Goal: Information Seeking & Learning: Find specific fact

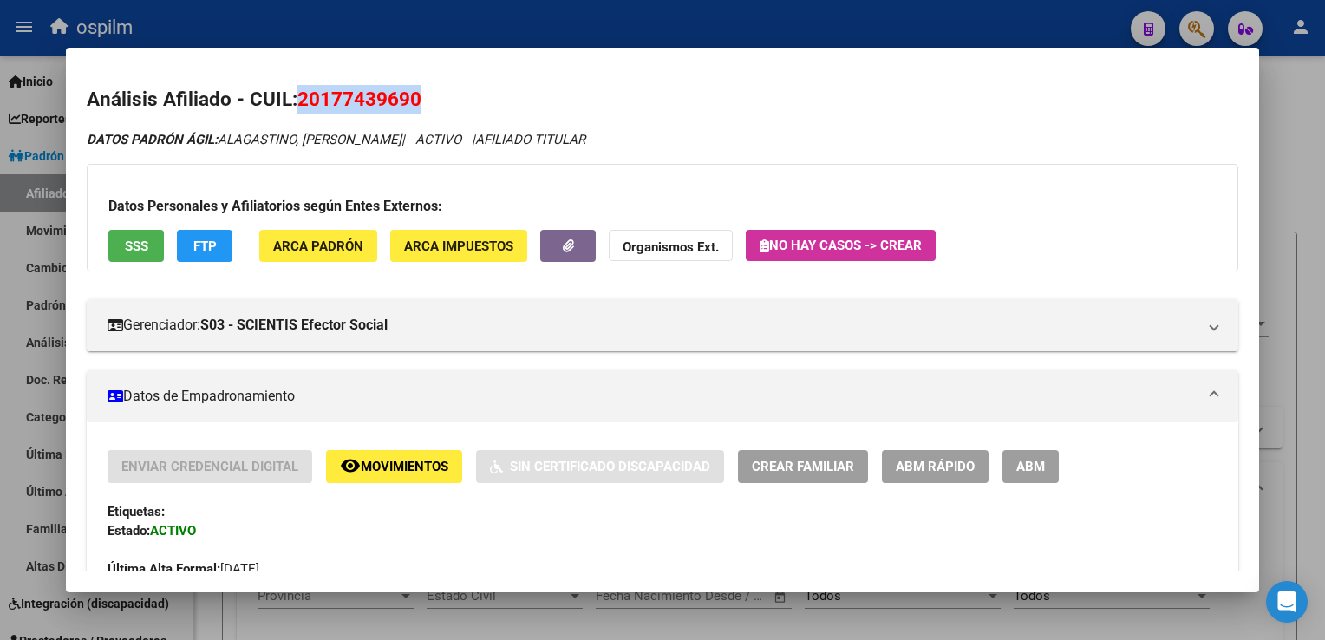
scroll to position [1492, 0]
click at [1294, 228] on div at bounding box center [662, 320] width 1325 height 640
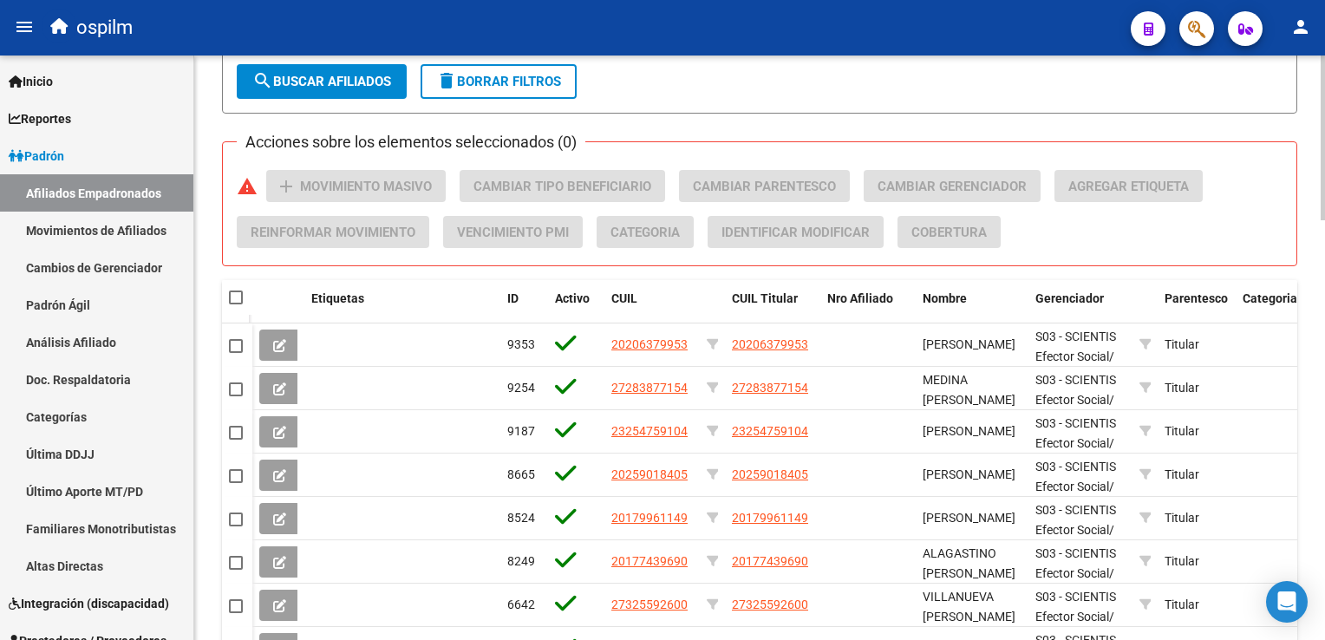
drag, startPoint x: 335, startPoint y: 78, endPoint x: 327, endPoint y: 116, distance: 38.9
click at [335, 79] on span "search Buscar Afiliados" at bounding box center [321, 82] width 139 height 16
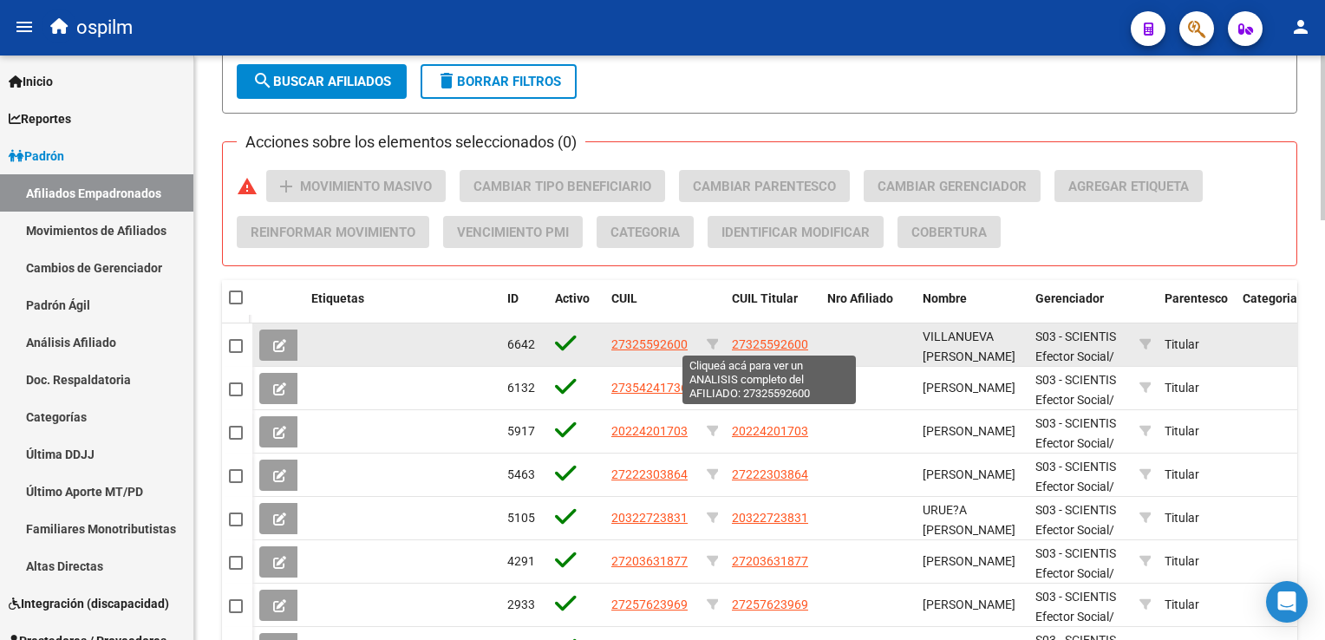
click at [759, 346] on span "27325592600" at bounding box center [770, 344] width 76 height 14
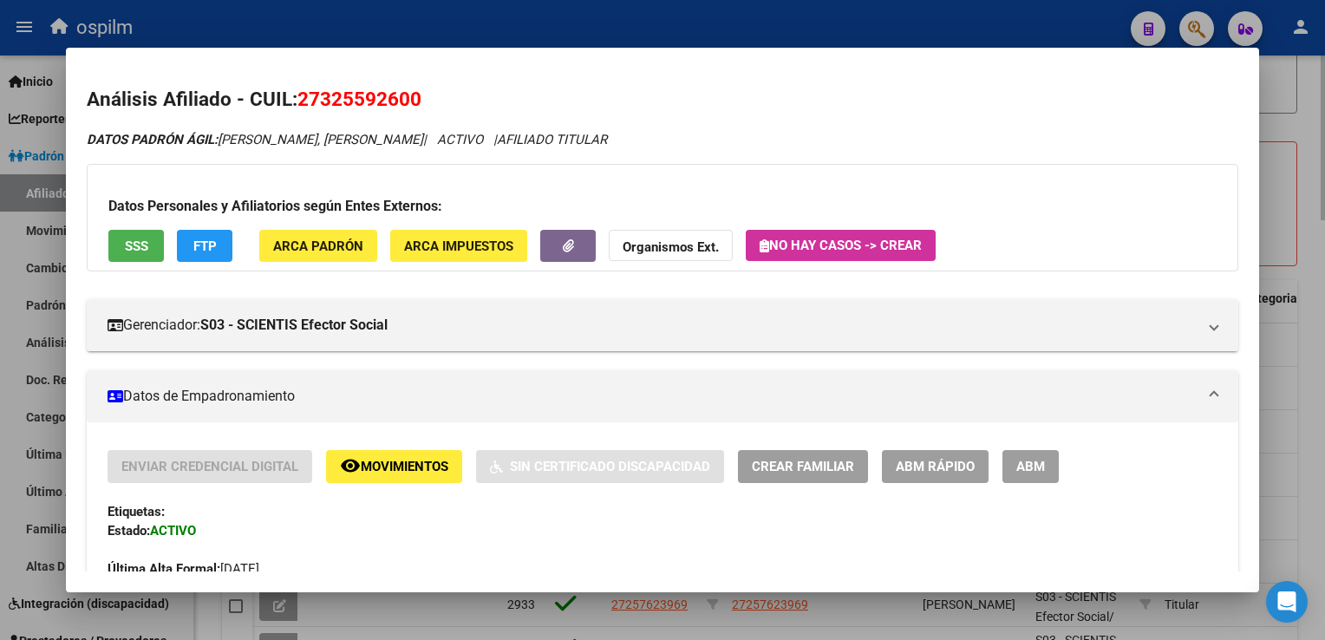
click at [1304, 195] on div at bounding box center [662, 320] width 1325 height 640
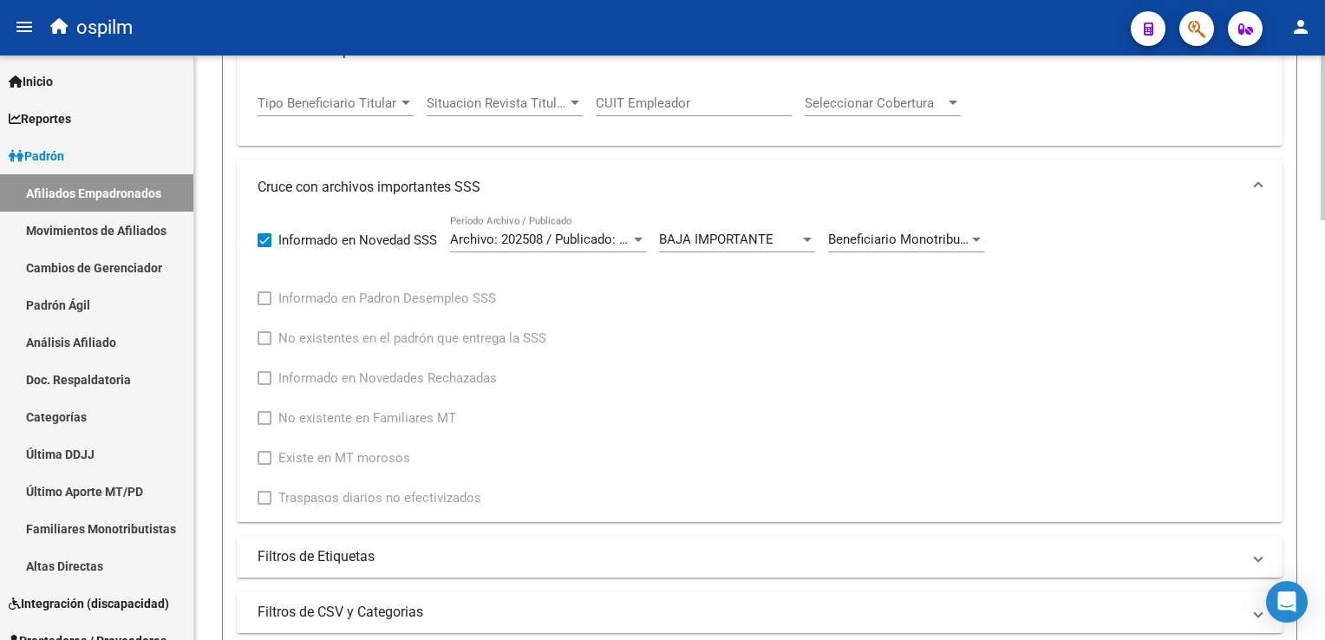
scroll to position [1492, 0]
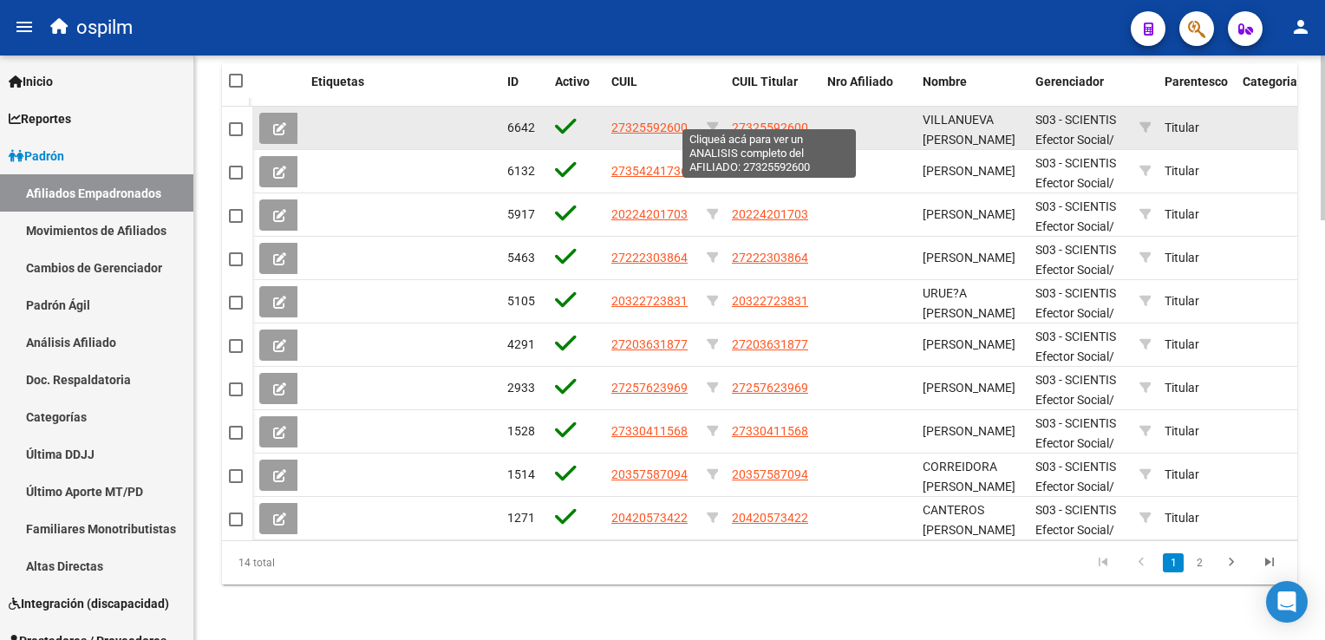
click at [766, 121] on span "27325592600" at bounding box center [770, 128] width 76 height 14
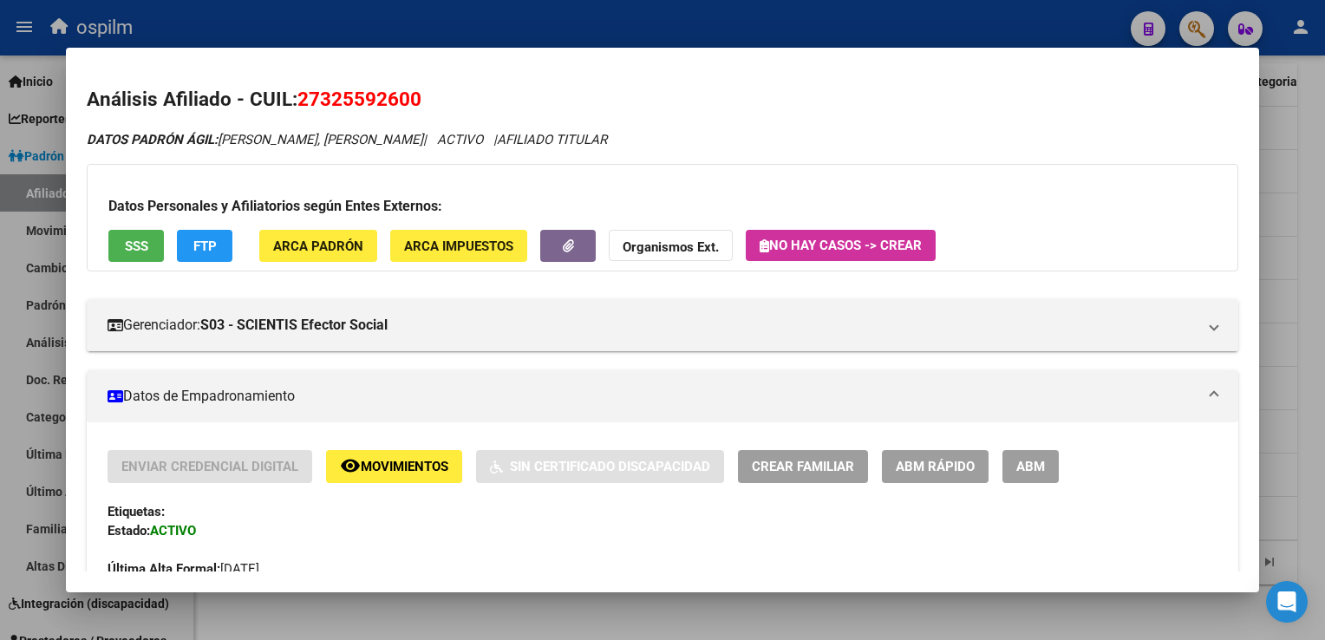
drag, startPoint x: 429, startPoint y: 101, endPoint x: 296, endPoint y: 92, distance: 133.9
click at [296, 92] on h2 "Análisis Afiliado - CUIL: 27325592600" at bounding box center [662, 99] width 1150 height 29
copy h2 "27325592600"
click at [1304, 244] on div at bounding box center [662, 320] width 1325 height 640
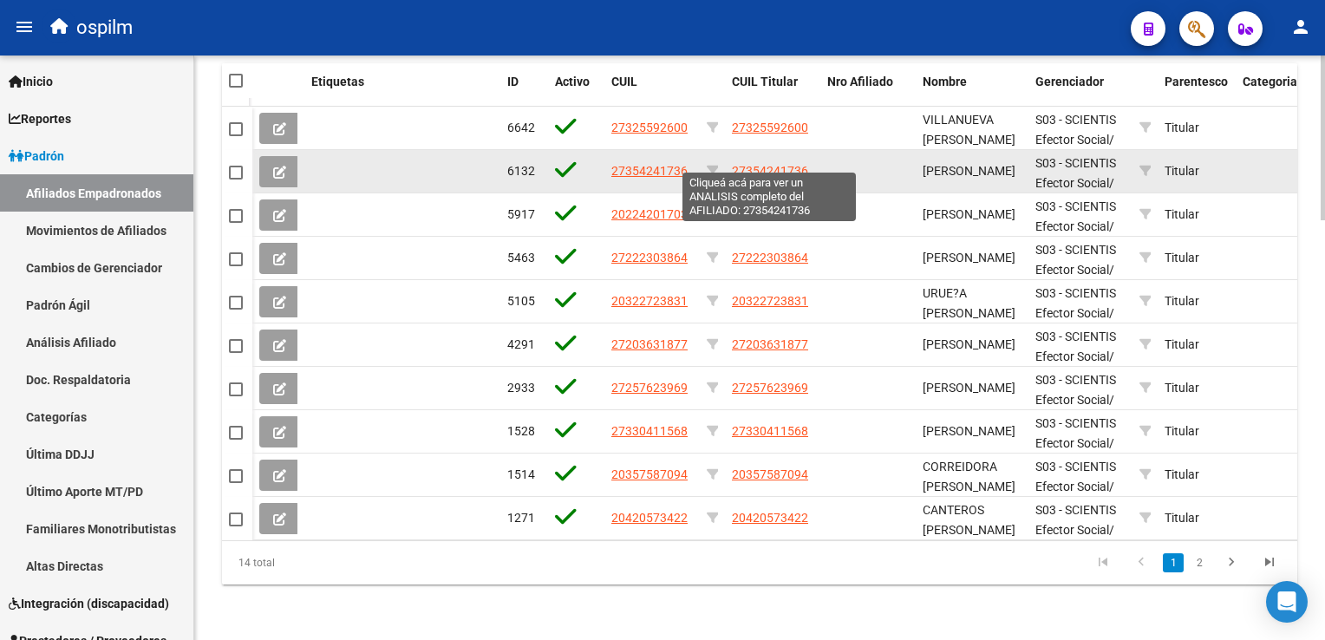
click at [753, 164] on span "27354241736" at bounding box center [770, 171] width 76 height 14
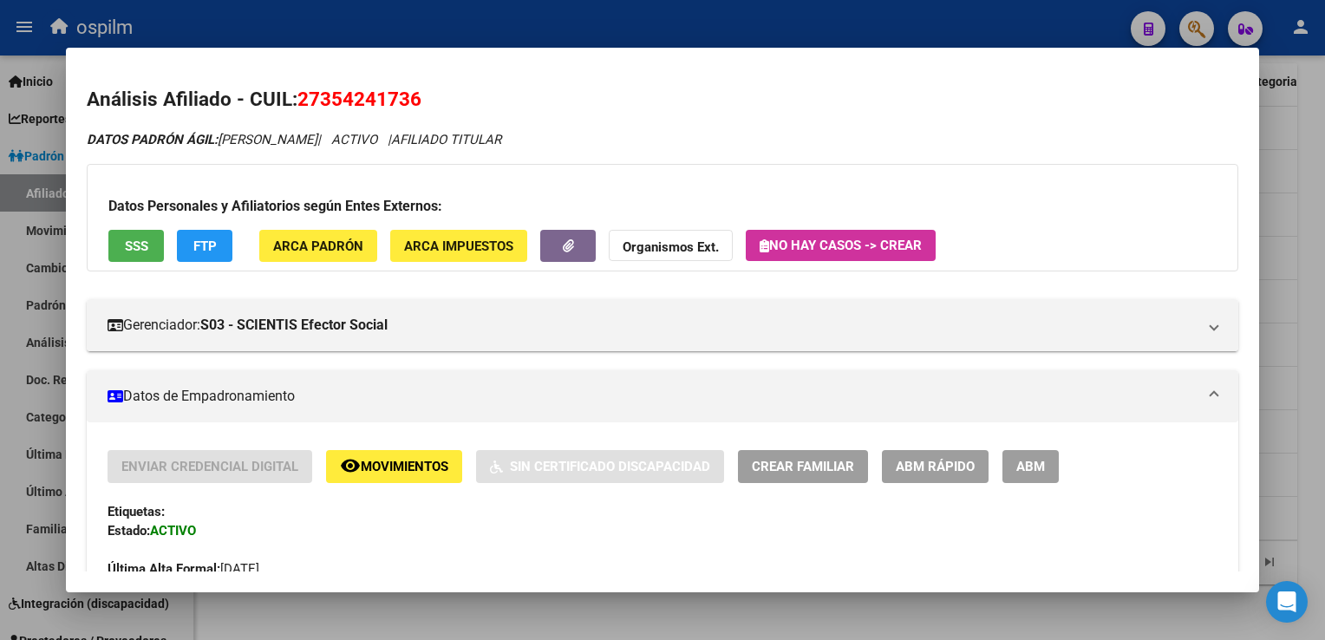
drag, startPoint x: 442, startPoint y: 99, endPoint x: 303, endPoint y: 106, distance: 138.9
click at [303, 106] on h2 "Análisis Afiliado - CUIL: 27354241736" at bounding box center [662, 99] width 1150 height 29
copy span "27354241736"
click at [1306, 183] on div at bounding box center [662, 320] width 1325 height 640
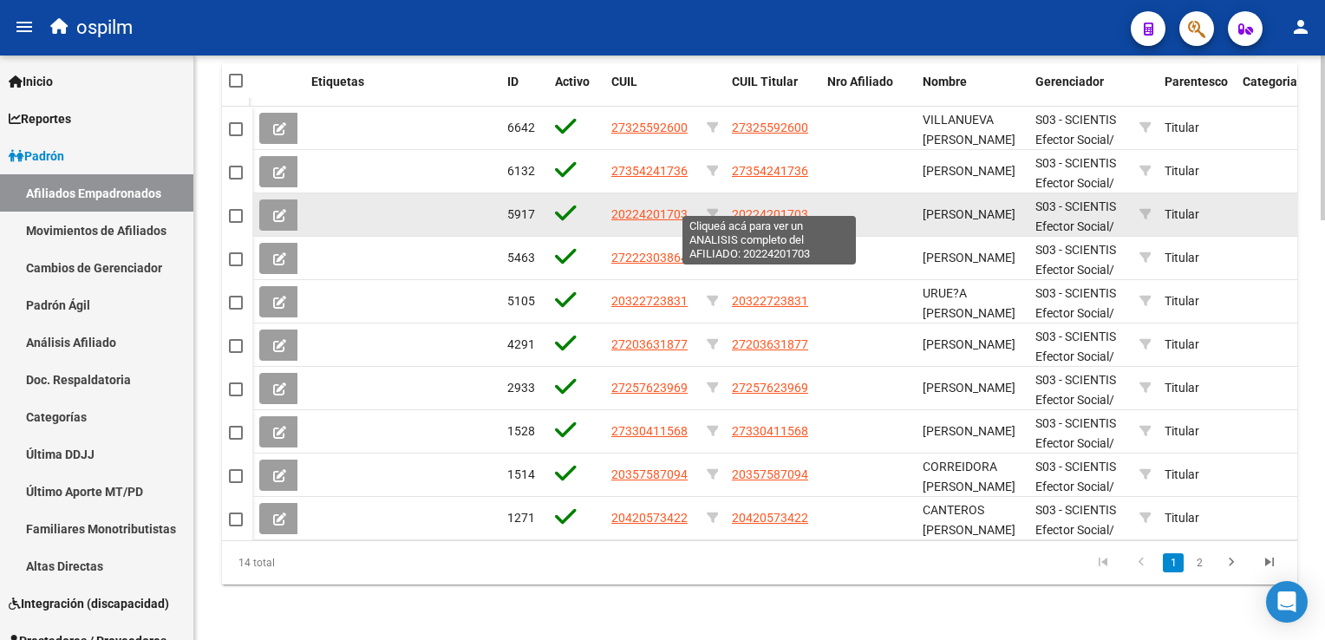
click at [789, 207] on span "20224201703" at bounding box center [770, 214] width 76 height 14
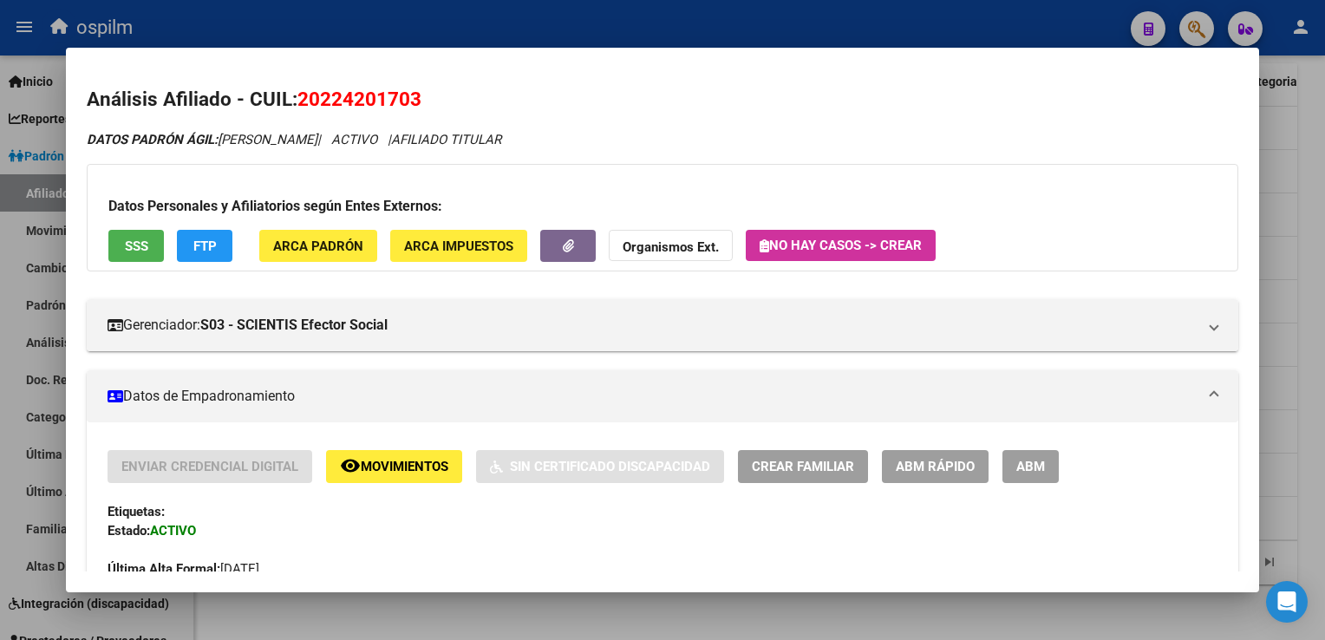
drag, startPoint x: 427, startPoint y: 101, endPoint x: 303, endPoint y: 111, distance: 124.4
click at [303, 111] on h2 "Análisis Afiliado - CUIL: 20224201703" at bounding box center [662, 99] width 1150 height 29
copy span "20224201703"
click at [1297, 266] on div at bounding box center [662, 320] width 1325 height 640
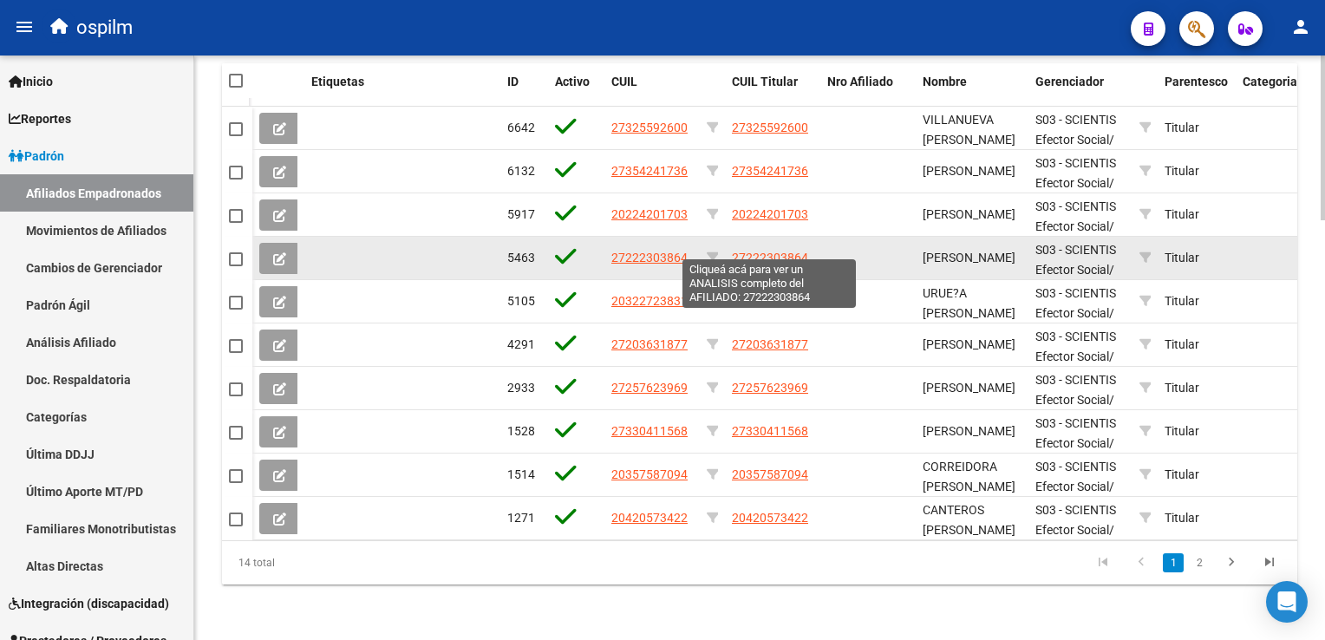
click at [794, 251] on span "27222303864" at bounding box center [770, 258] width 76 height 14
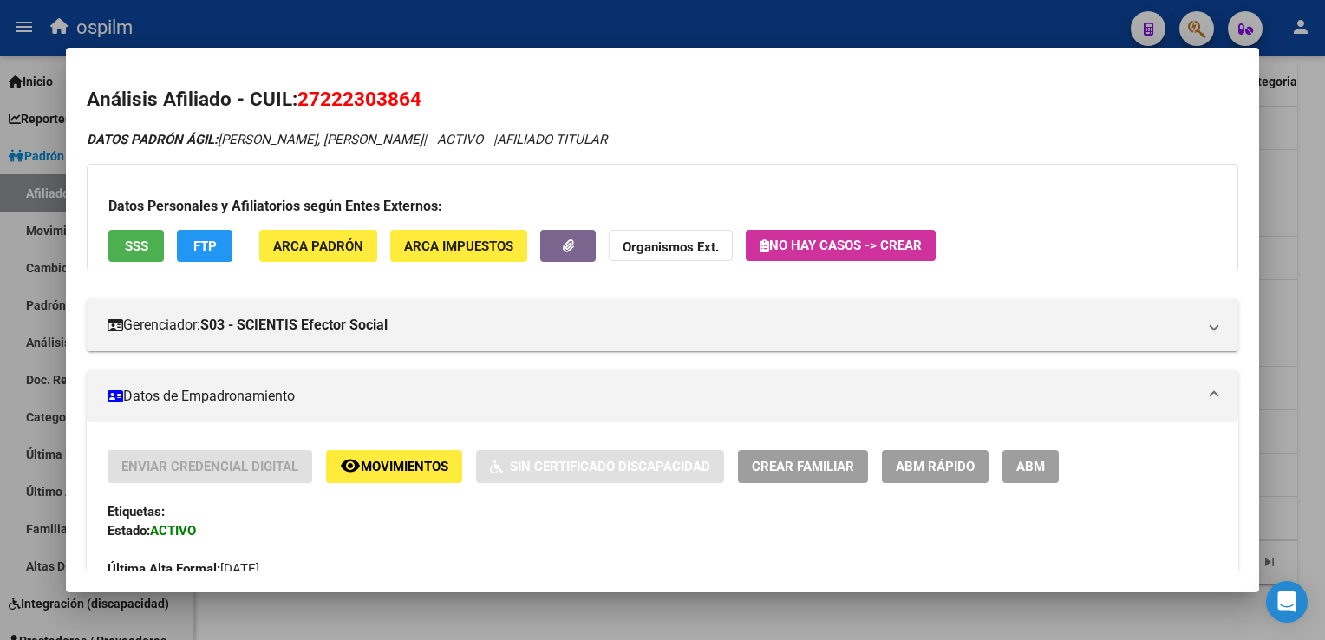
drag, startPoint x: 398, startPoint y: 102, endPoint x: 297, endPoint y: 103, distance: 100.6
click at [297, 103] on h2 "Análisis Afiliado - CUIL: 27222303864" at bounding box center [662, 99] width 1150 height 29
copy span "27222303864"
click at [368, 468] on span "Movimientos" at bounding box center [405, 467] width 88 height 16
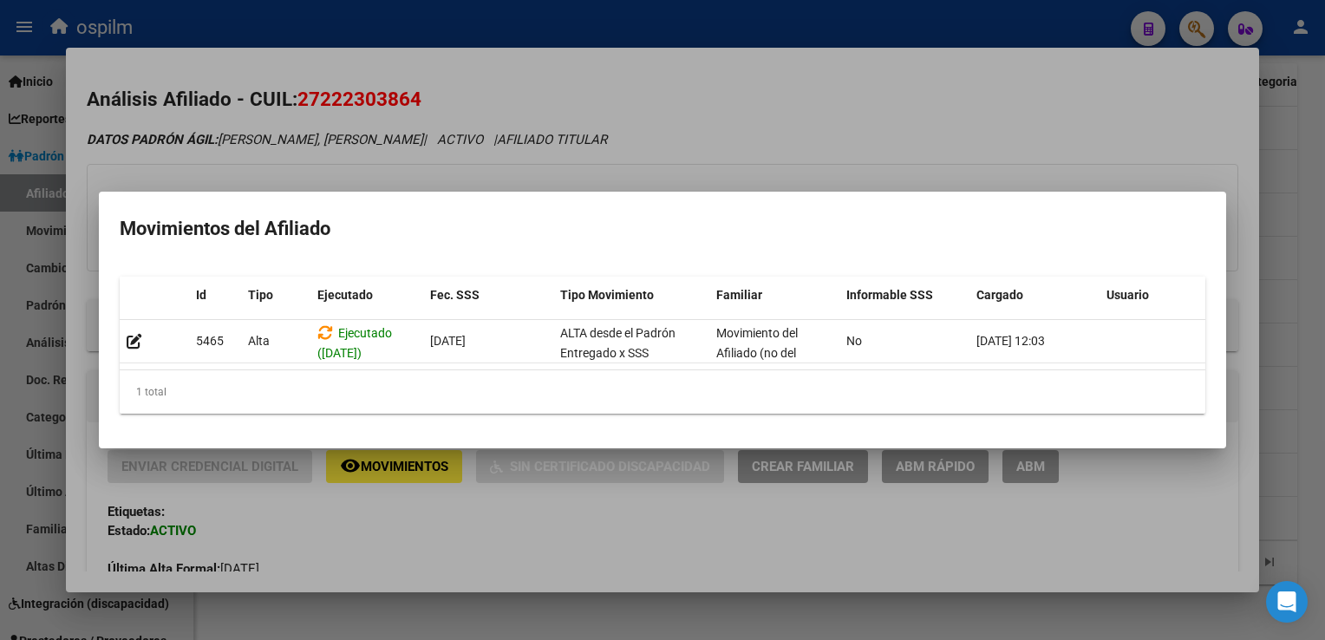
click at [655, 127] on div at bounding box center [662, 320] width 1325 height 640
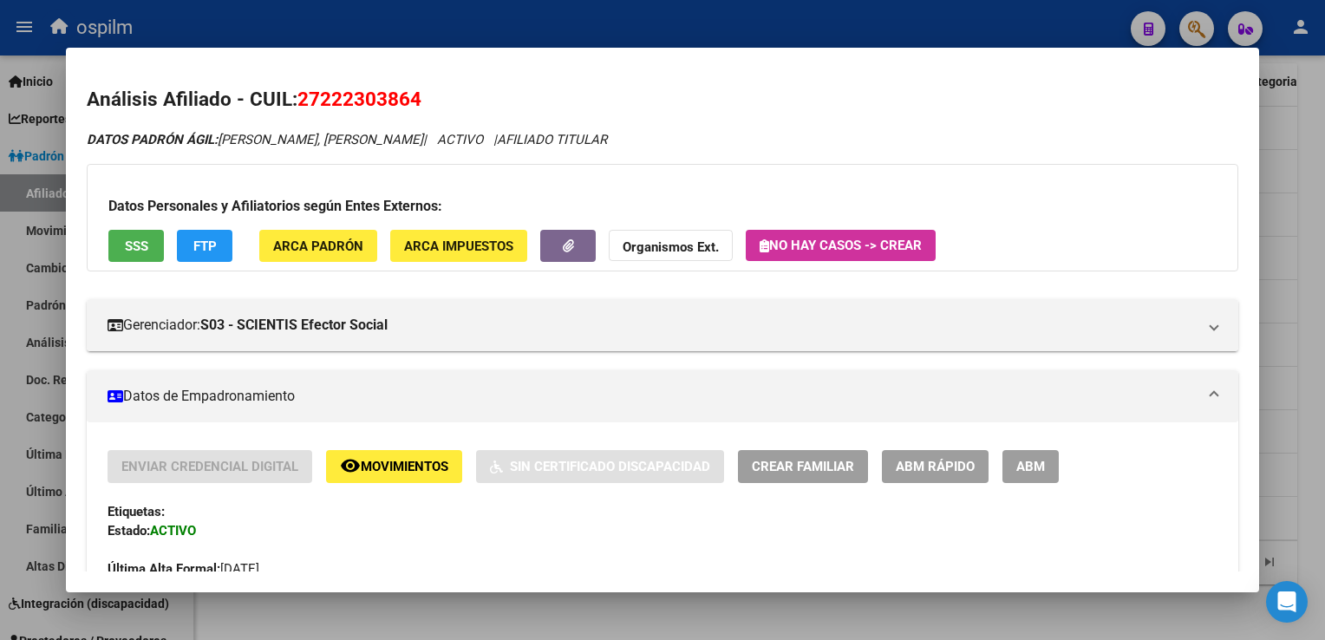
drag, startPoint x: 440, startPoint y: 107, endPoint x: 294, endPoint y: 109, distance: 145.7
click at [294, 109] on h2 "Análisis Afiliado - CUIL: 27222303864" at bounding box center [662, 99] width 1150 height 29
copy h2 "27222303864"
drag, startPoint x: 1297, startPoint y: 244, endPoint x: 1288, endPoint y: 239, distance: 10.1
click at [1297, 244] on div at bounding box center [662, 320] width 1325 height 640
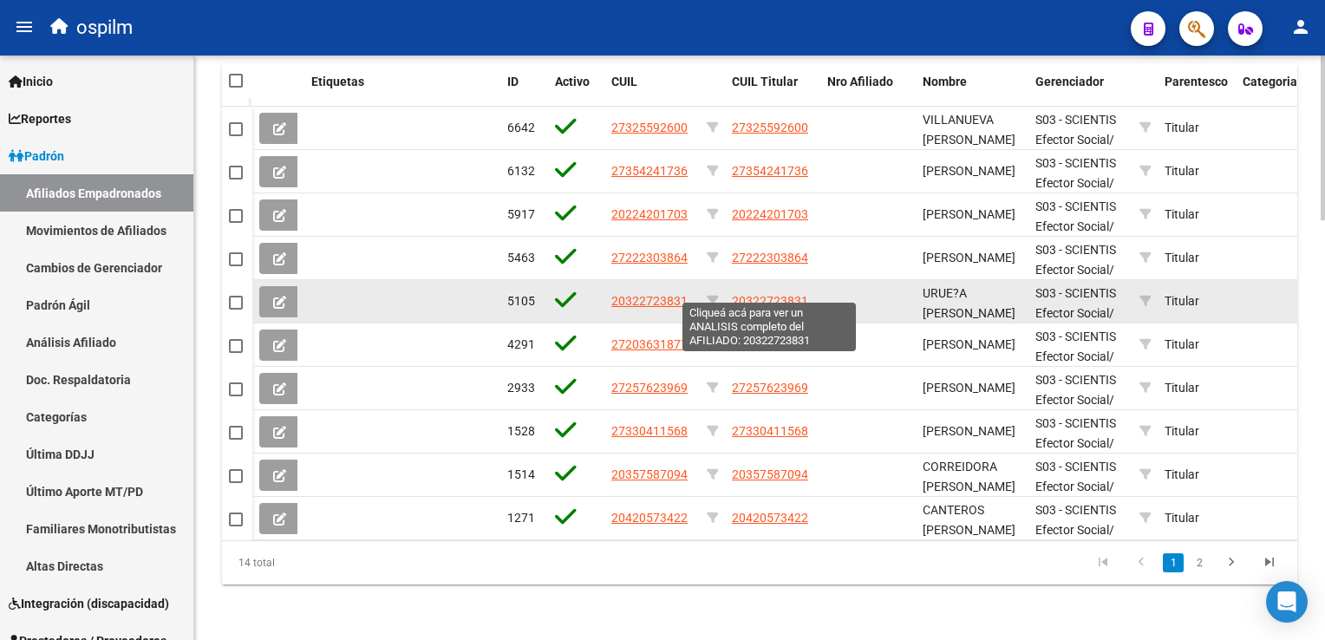
click at [766, 294] on span "20322723831" at bounding box center [770, 301] width 76 height 14
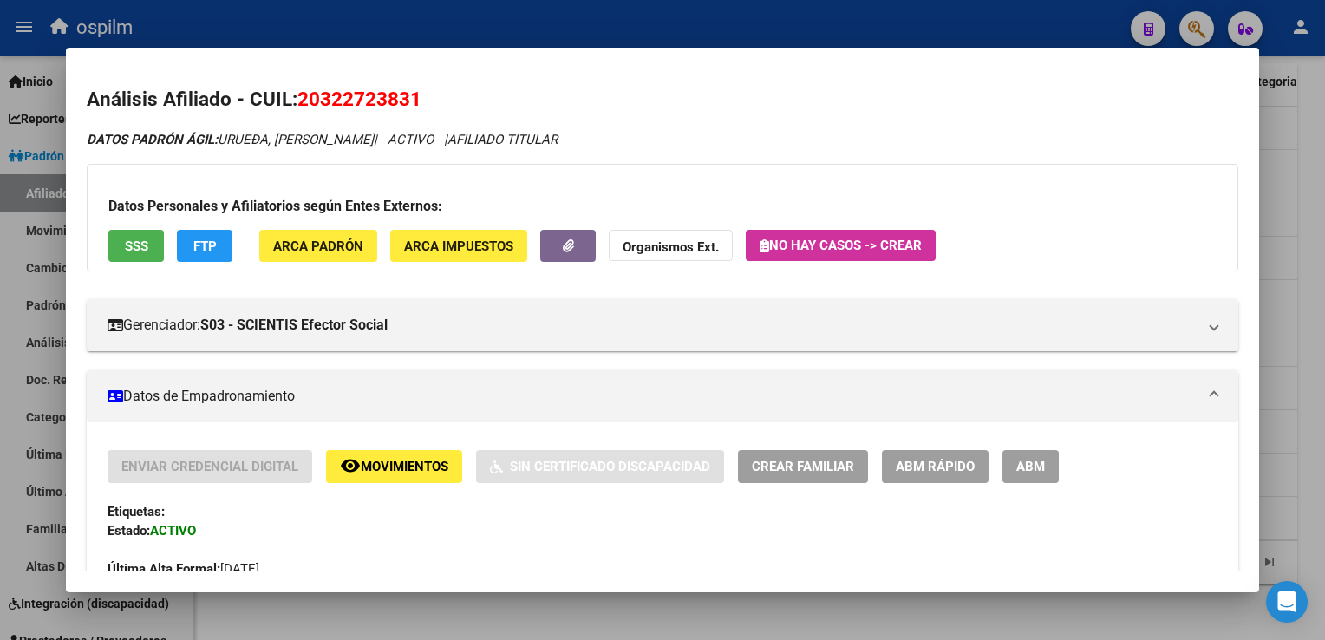
drag, startPoint x: 425, startPoint y: 102, endPoint x: 298, endPoint y: 102, distance: 126.6
click at [298, 102] on h2 "Análisis Afiliado - CUIL: 20322723831" at bounding box center [662, 99] width 1150 height 29
copy span "20322723831"
click at [1289, 266] on div at bounding box center [662, 320] width 1325 height 640
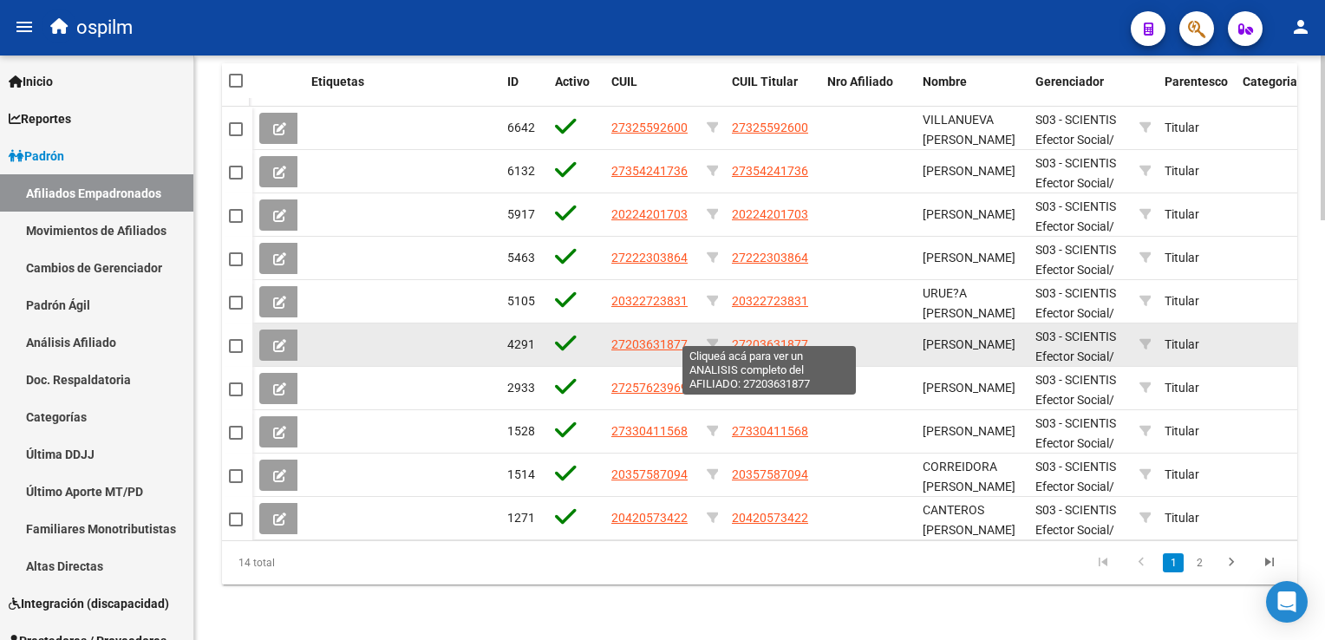
click at [780, 337] on span "27203631877" at bounding box center [770, 344] width 76 height 14
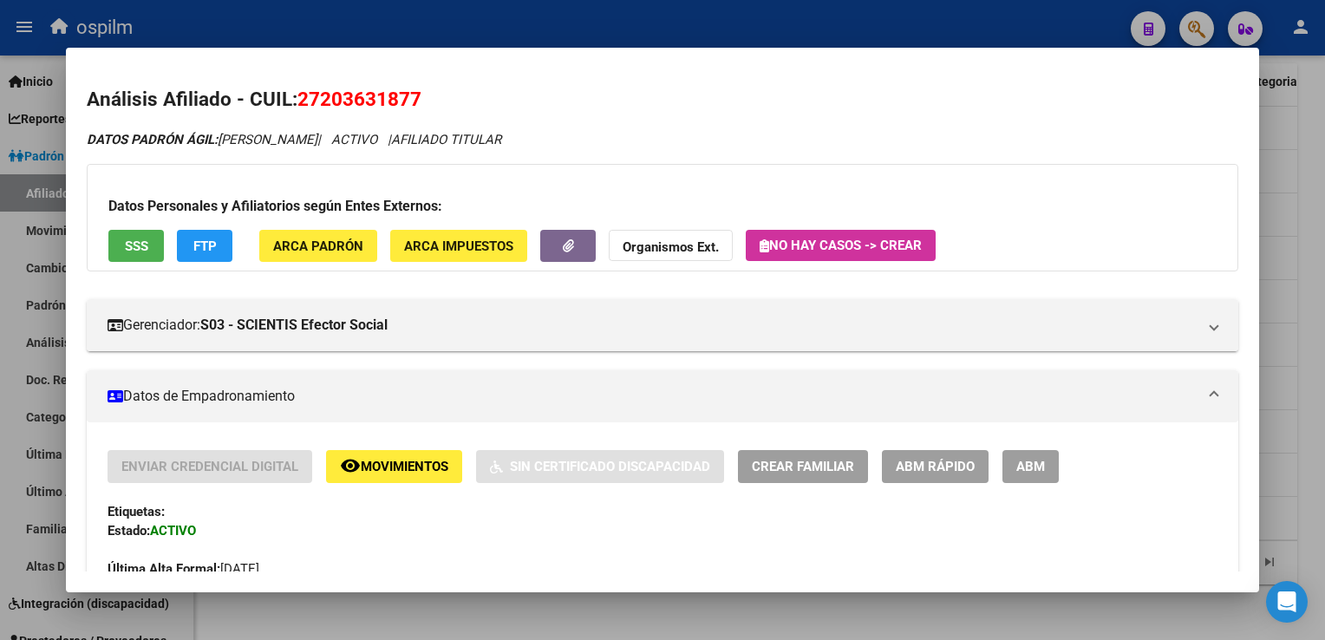
drag, startPoint x: 430, startPoint y: 101, endPoint x: 304, endPoint y: 99, distance: 125.7
click at [304, 99] on h2 "Análisis Afiliado - CUIL: 27203631877" at bounding box center [662, 99] width 1150 height 29
click at [1302, 205] on div at bounding box center [662, 320] width 1325 height 640
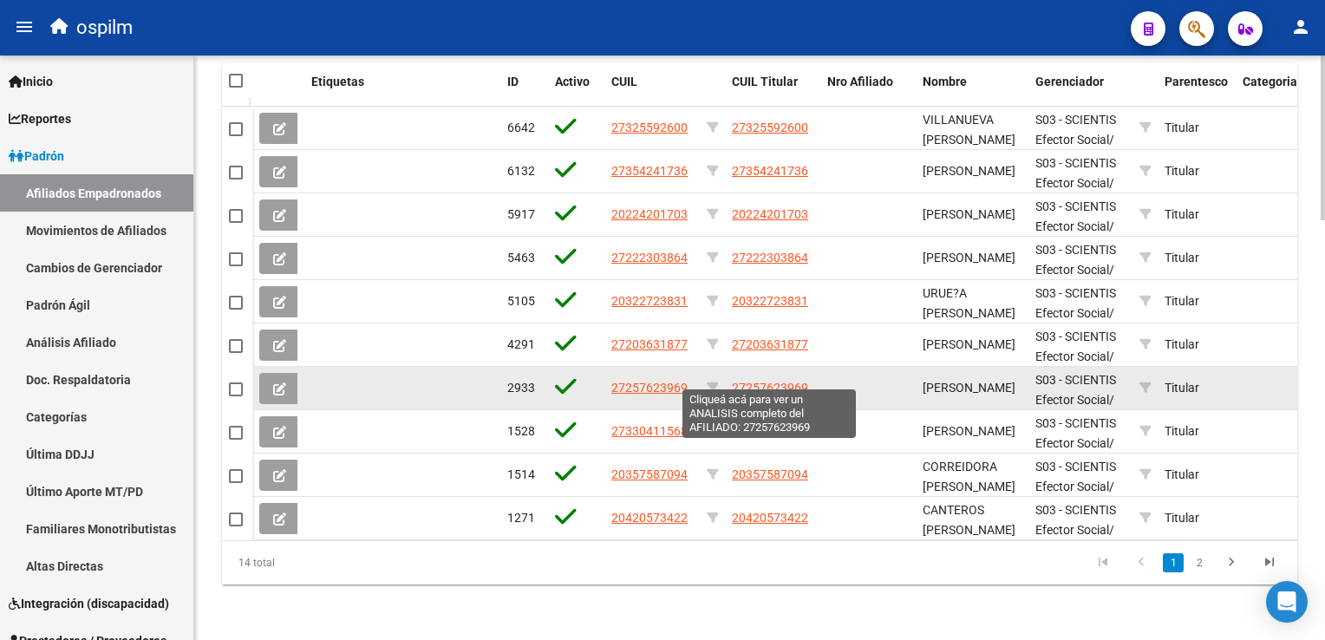
click at [772, 381] on span "27257623969" at bounding box center [770, 388] width 76 height 14
type textarea "27257623969"
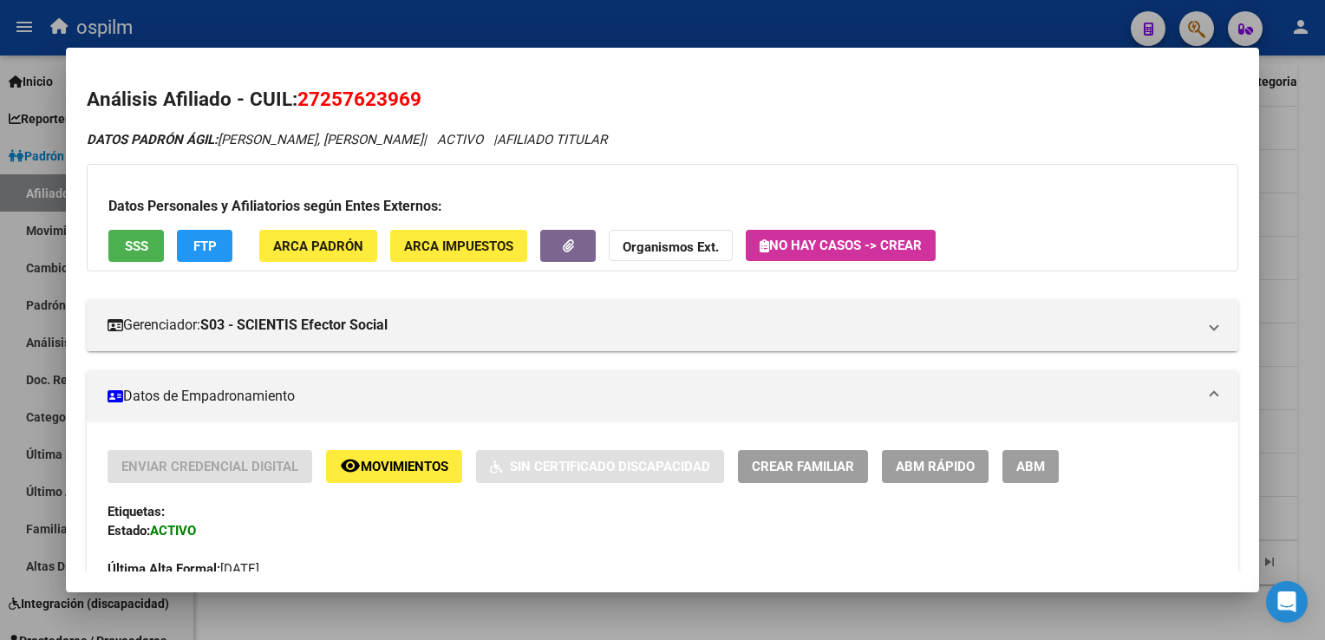
drag, startPoint x: 433, startPoint y: 102, endPoint x: 302, endPoint y: 105, distance: 130.9
click at [302, 105] on h2 "Análisis Afiliado - CUIL: 27257623969" at bounding box center [662, 99] width 1150 height 29
copy span "27257623969"
